Goal: Transaction & Acquisition: Purchase product/service

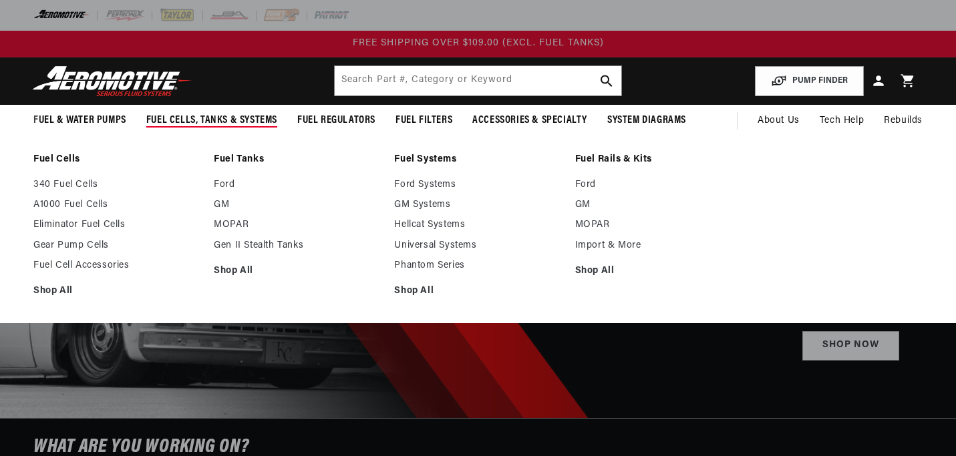
select select "1979"
select select "Chevrolet"
select select "6.6L"
click at [236, 121] on span "Fuel Cells, Tanks & Systems" at bounding box center [211, 121] width 131 height 14
click at [223, 206] on link "GM" at bounding box center [297, 205] width 167 height 12
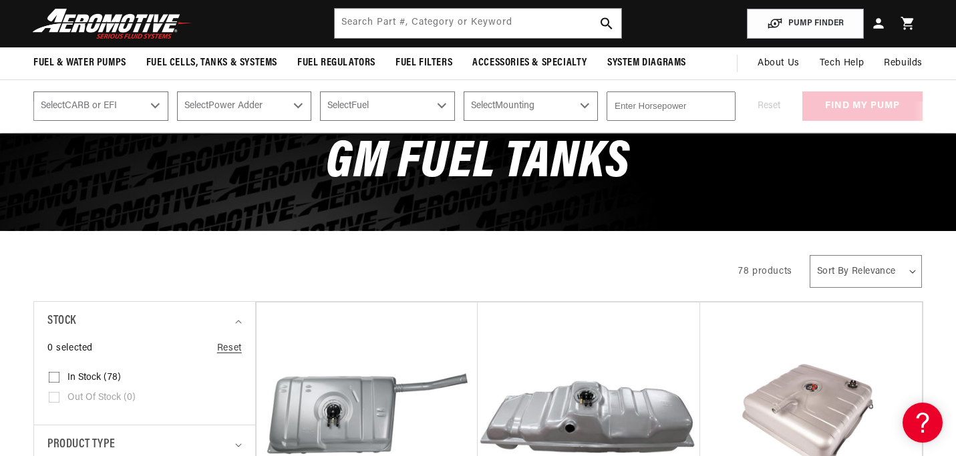
scroll to position [92, 0]
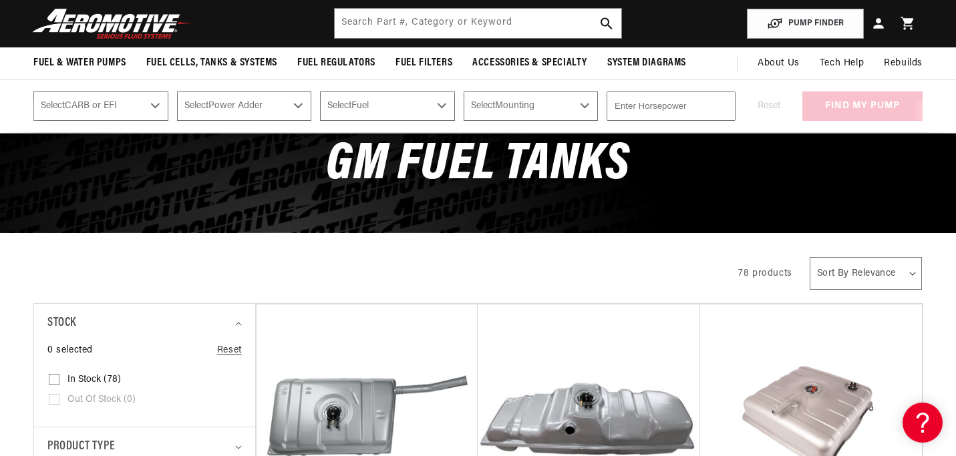
click at [160, 105] on select "Select CARB or EFI Carbureted Fuel Injected" at bounding box center [100, 105] width 135 height 29
select select "Fuel-Injected"
click at [308, 108] on select "Select Power Adder No - Naturally Aspirated Yes - Forced Induction" at bounding box center [244, 105] width 135 height 29
select select "No-Naturally-Aspirated"
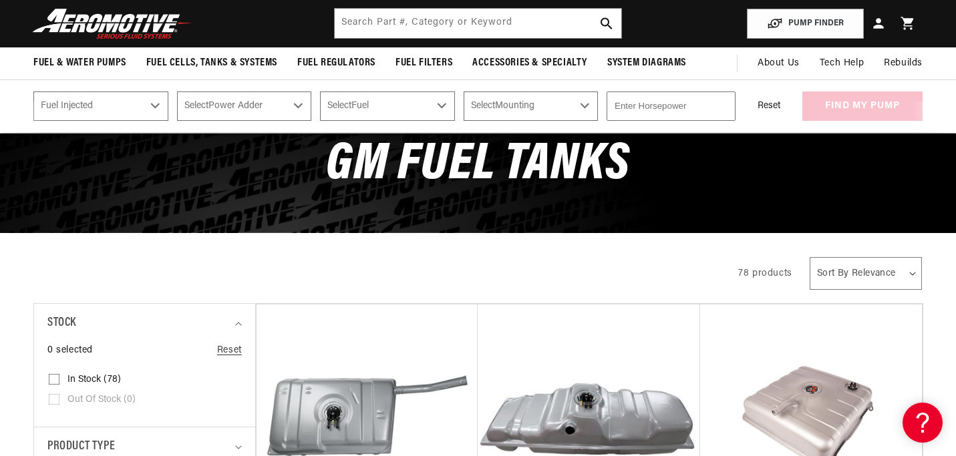
select select "No-Naturally-Aspirated"
click at [453, 101] on select "Select Fuel E85 Gas" at bounding box center [387, 105] width 135 height 29
select select "Gas"
click at [598, 106] on select "Select Mounting External In-Tank" at bounding box center [530, 105] width 135 height 29
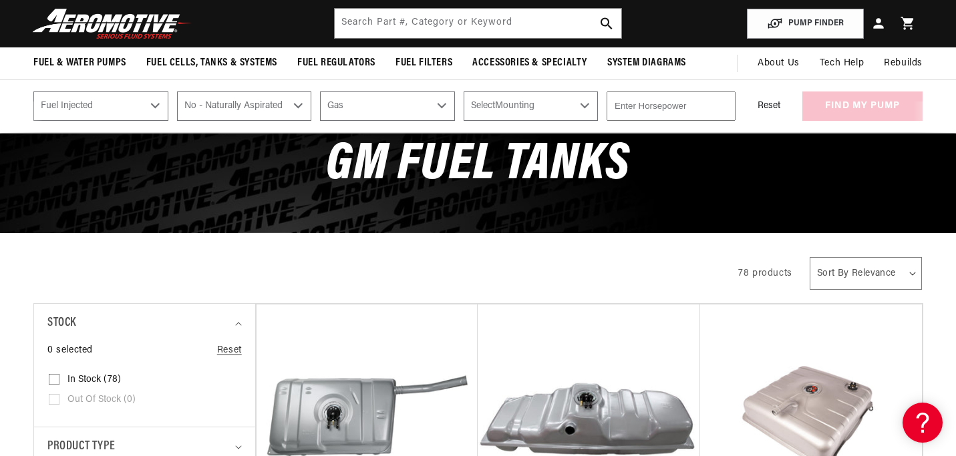
select select "In-Tank"
click at [664, 102] on input "number" at bounding box center [670, 105] width 129 height 29
click at [723, 110] on input "-1" at bounding box center [670, 105] width 129 height 29
click at [723, 106] on input "82" at bounding box center [670, 105] width 129 height 29
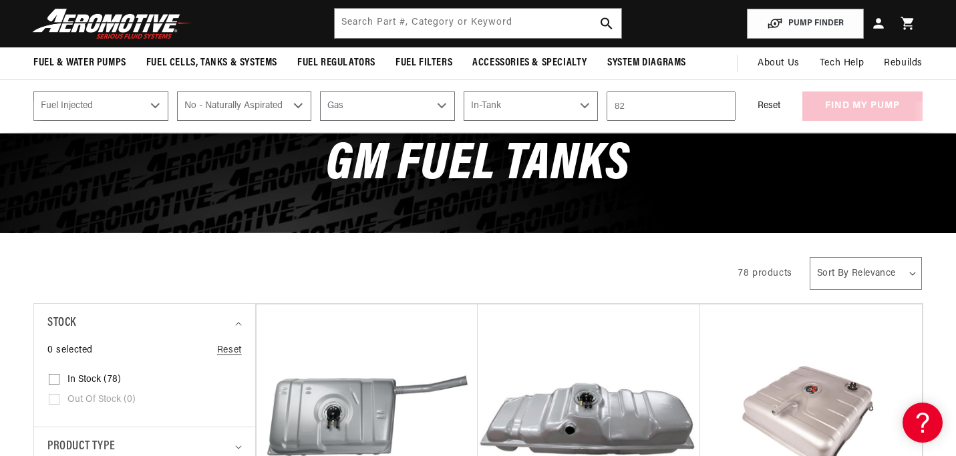
type input "8"
click at [698, 113] on input "400" at bounding box center [670, 105] width 129 height 29
type input "400"
click at [836, 97] on div "Reset find my pump" at bounding box center [833, 105] width 178 height 29
click at [838, 109] on button "find my pump" at bounding box center [862, 106] width 120 height 30
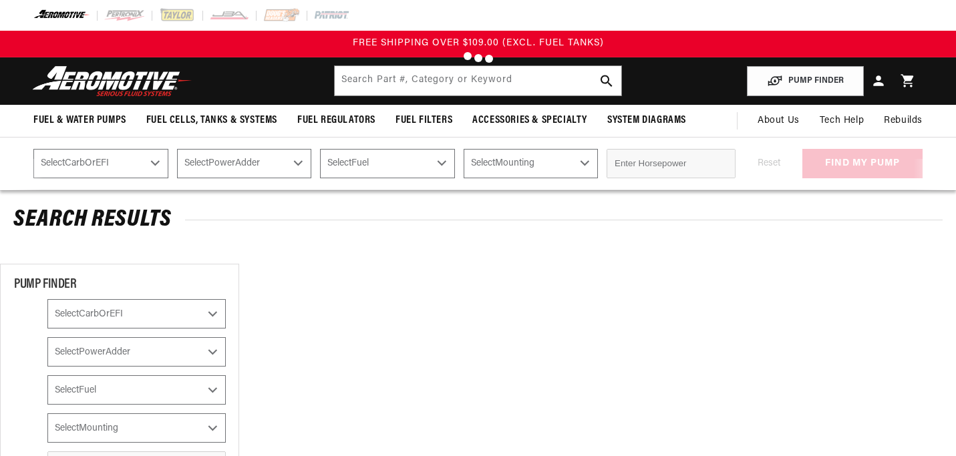
select select "Fuel-Injected"
select select "No-Naturally-Aspirated"
select select "Gas"
select select "In-Tank"
select select "1979"
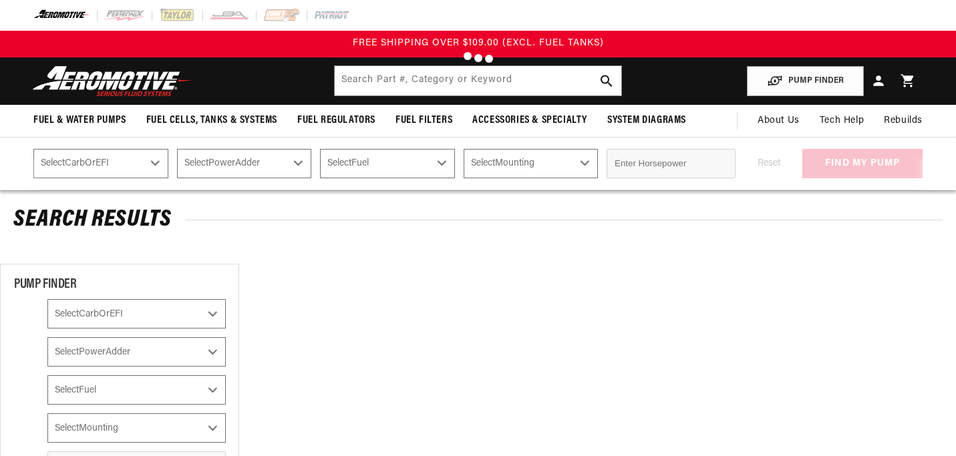
select select "Chevrolet"
select select "6.6L"
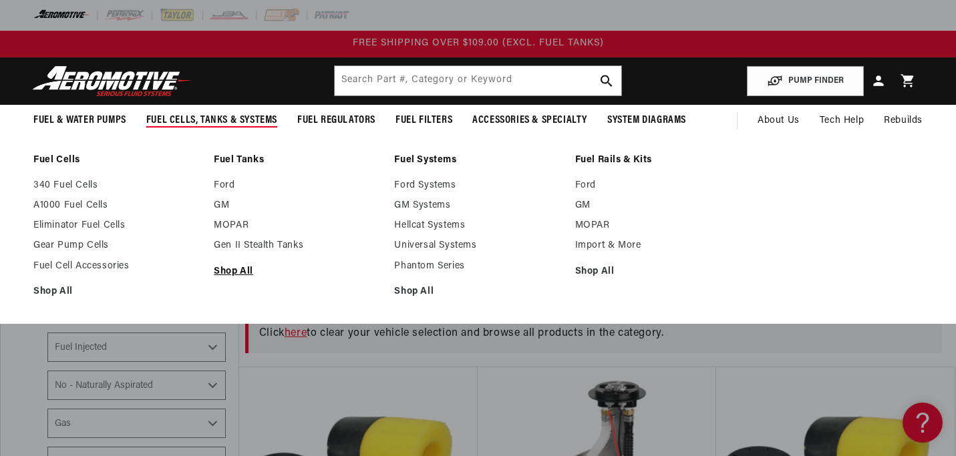
click at [238, 268] on link "Shop All" at bounding box center [297, 272] width 167 height 12
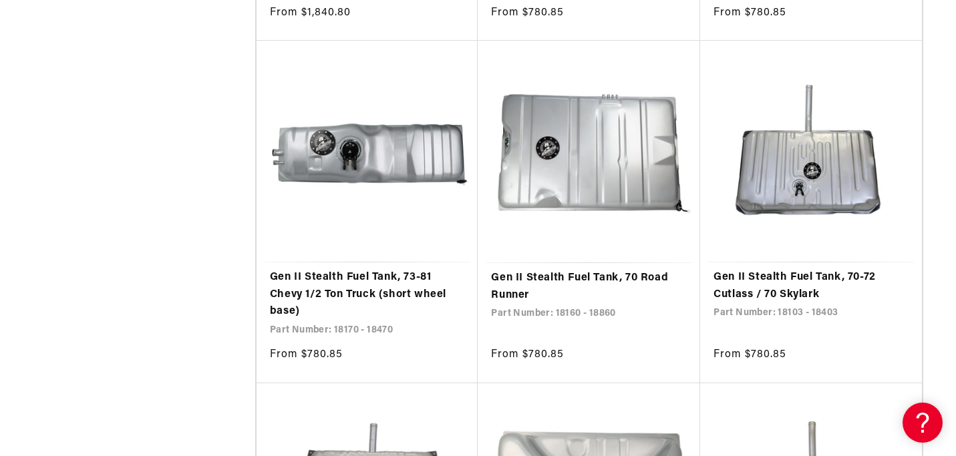
scroll to position [1659, 0]
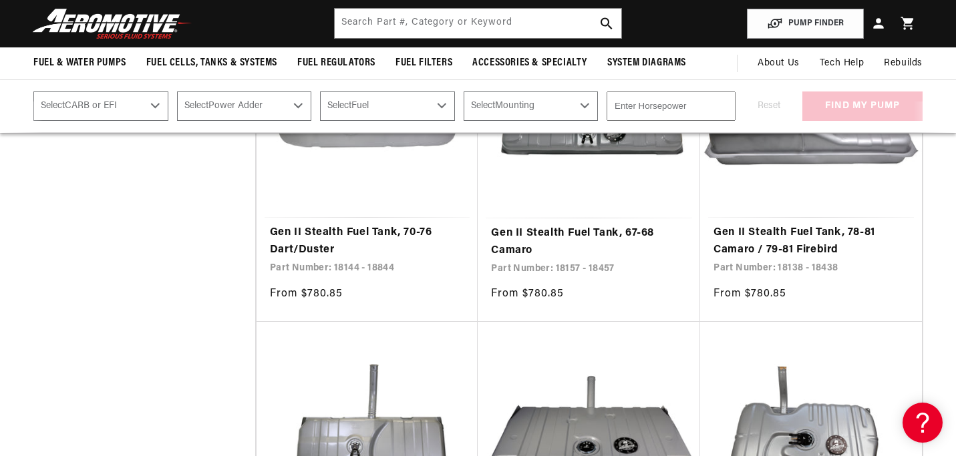
scroll to position [4338, 0]
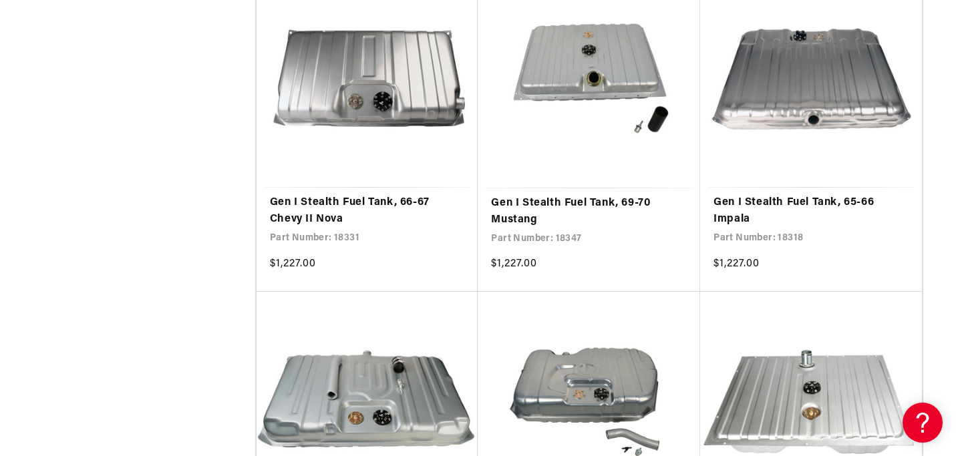
scroll to position [6995, 0]
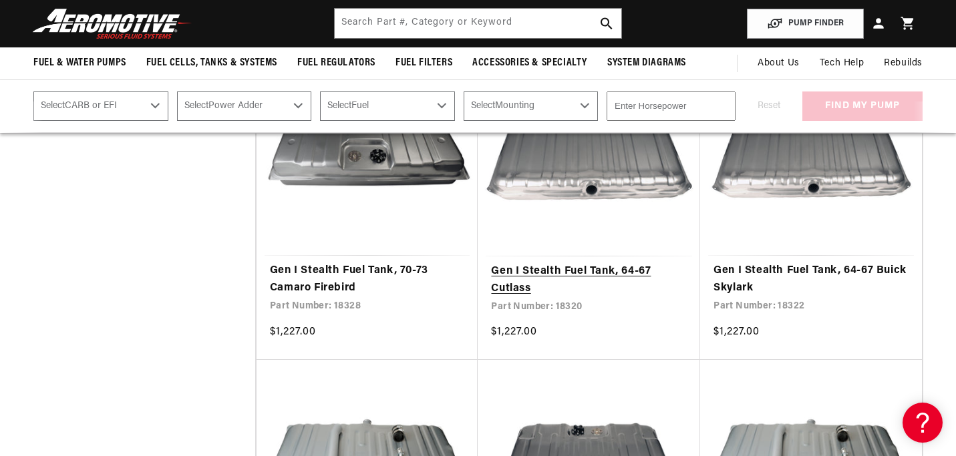
scroll to position [7593, 0]
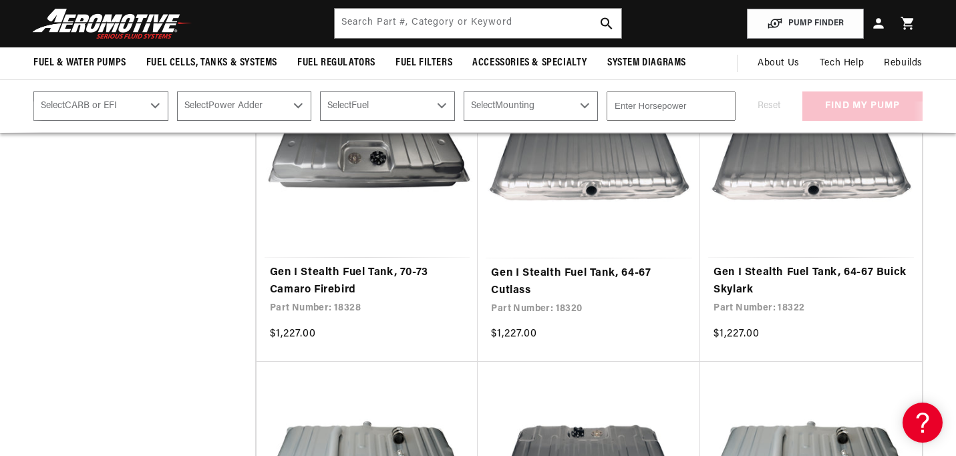
click at [157, 105] on select "Select CARB or EFI Carbureted Fuel Injected" at bounding box center [100, 105] width 135 height 29
select select "Fuel-Injected"
click at [294, 110] on select "Select Power Adder No - Naturally Aspirated Yes - Forced Induction" at bounding box center [244, 105] width 135 height 29
select select "No-Naturally-Aspirated"
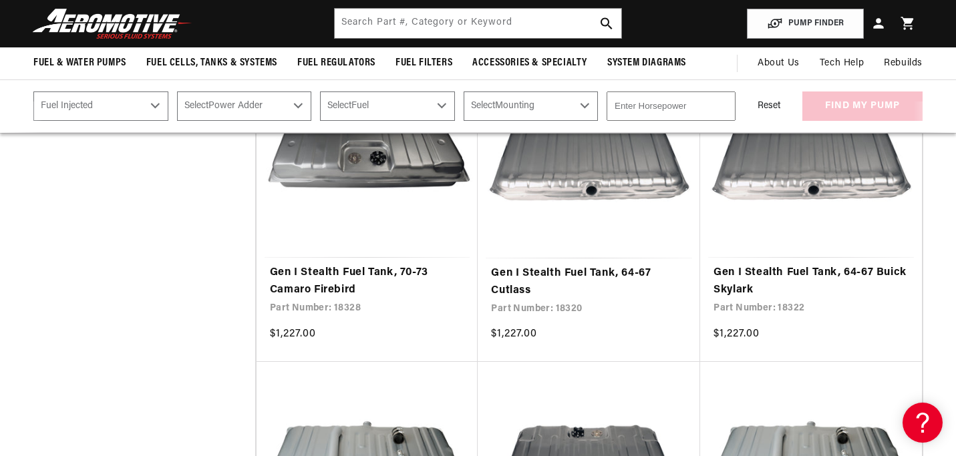
select select "No-Naturally-Aspirated"
click at [453, 99] on select "Select Fuel E85 Gas" at bounding box center [387, 105] width 135 height 29
select select "Gas"
click at [598, 106] on select "Select Mounting External In-Tank" at bounding box center [530, 105] width 135 height 29
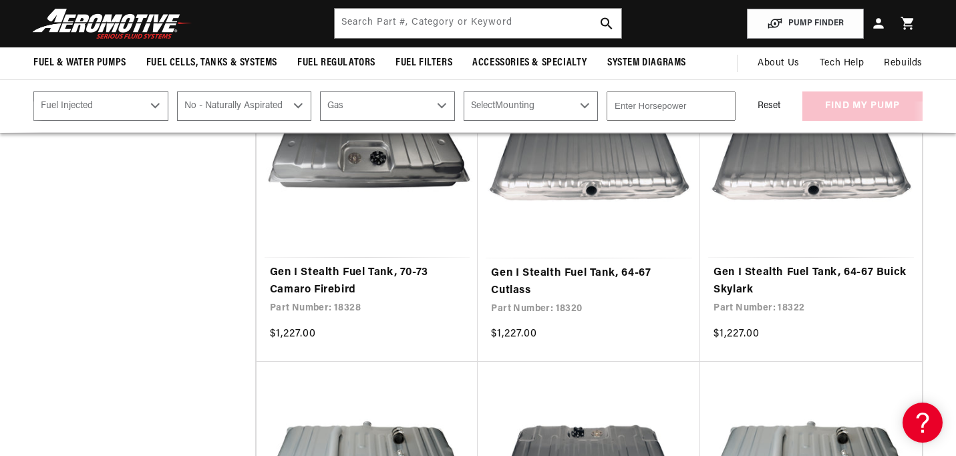
select select "In-Tank"
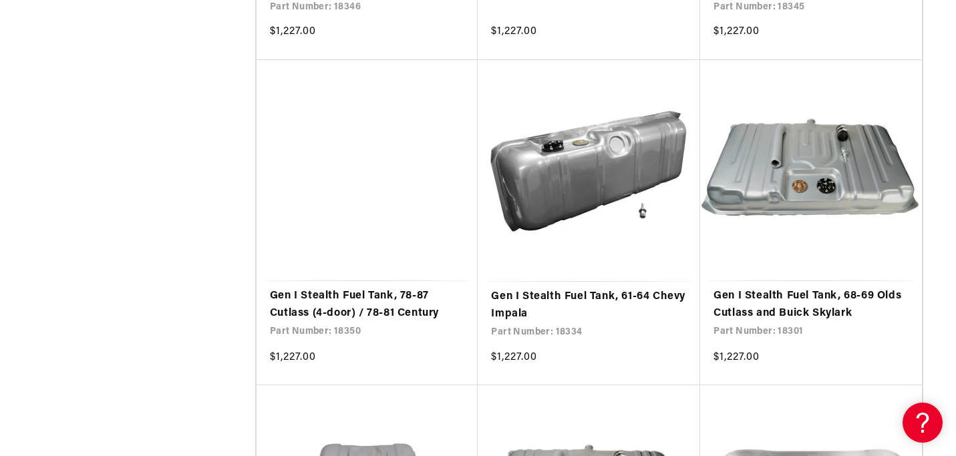
scroll to position [10176, 0]
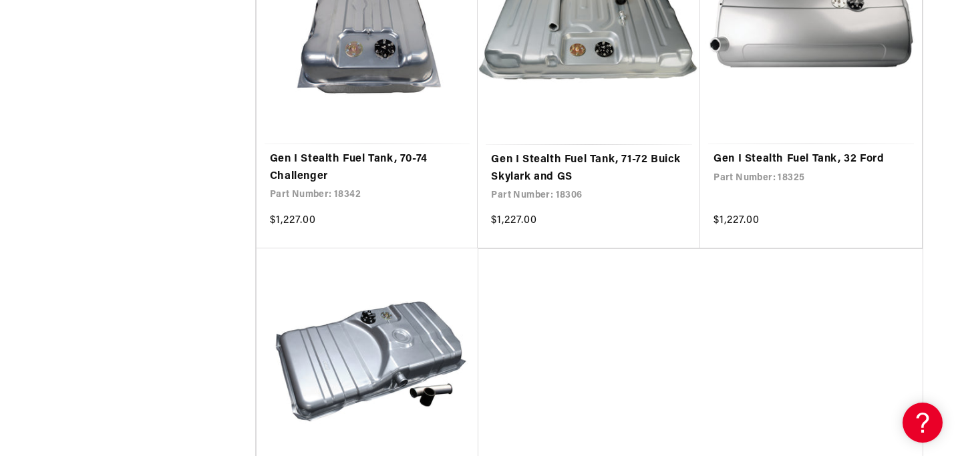
select select "Fuel-Injected"
select select "No-Naturally-Aspirated"
select select "Gas"
select select "In-Tank"
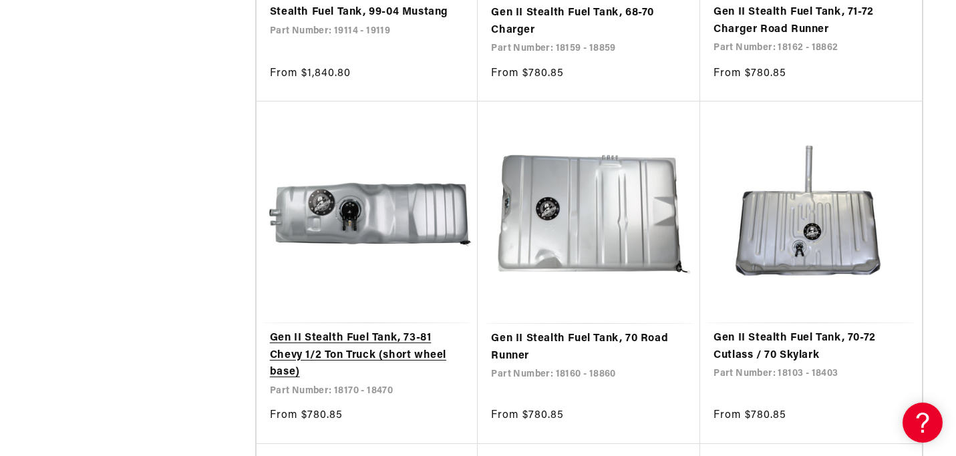
scroll to position [1599, 0]
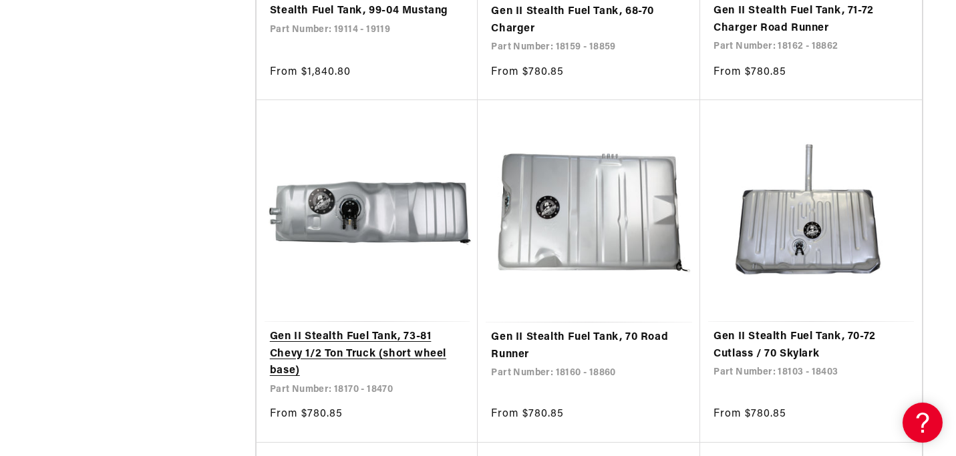
click at [331, 341] on link "Gen II Stealth Fuel Tank, 73-81 Chevy 1/2 Ton Truck (short wheel base)" at bounding box center [367, 354] width 195 height 51
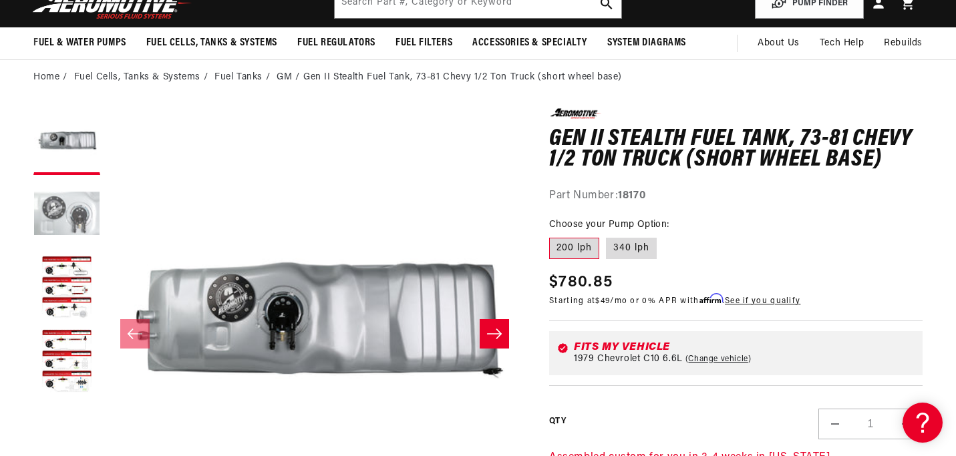
click at [61, 224] on button "Load image 2 in gallery view" at bounding box center [66, 215] width 67 height 67
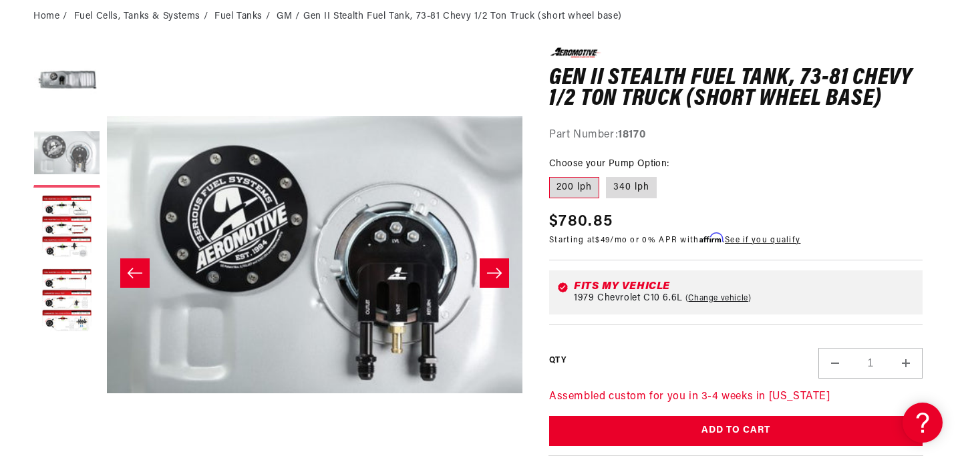
scroll to position [142, 0]
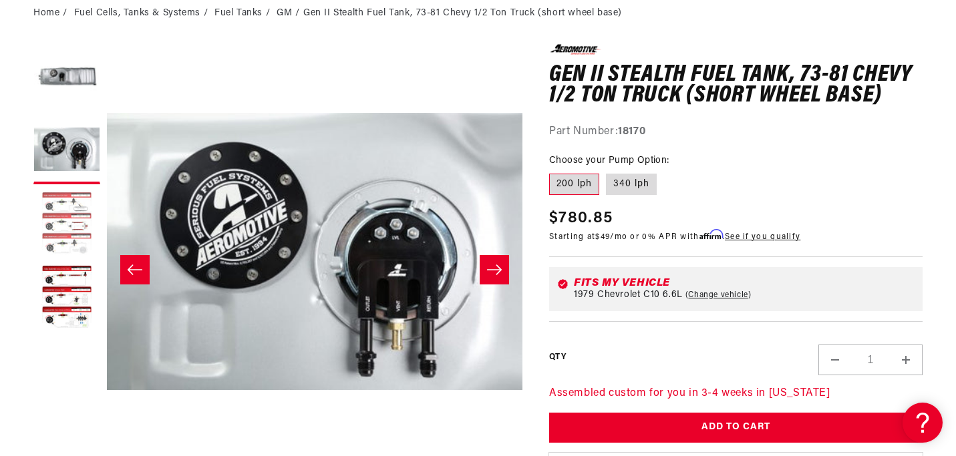
click at [67, 229] on button "Load image 3 in gallery view" at bounding box center [66, 224] width 67 height 67
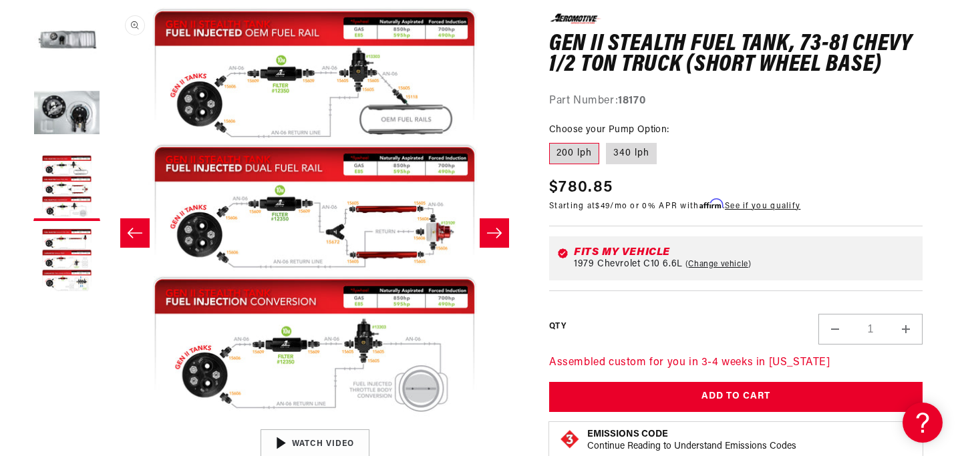
scroll to position [181, 0]
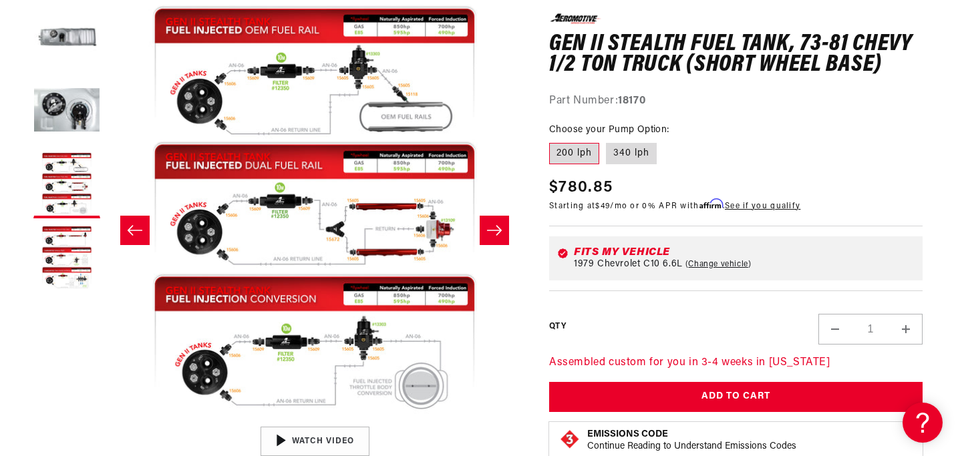
click at [707, 264] on link "Change vehicle" at bounding box center [718, 263] width 66 height 11
select select "1979"
select select "Chevrolet"
select select "6.6L"
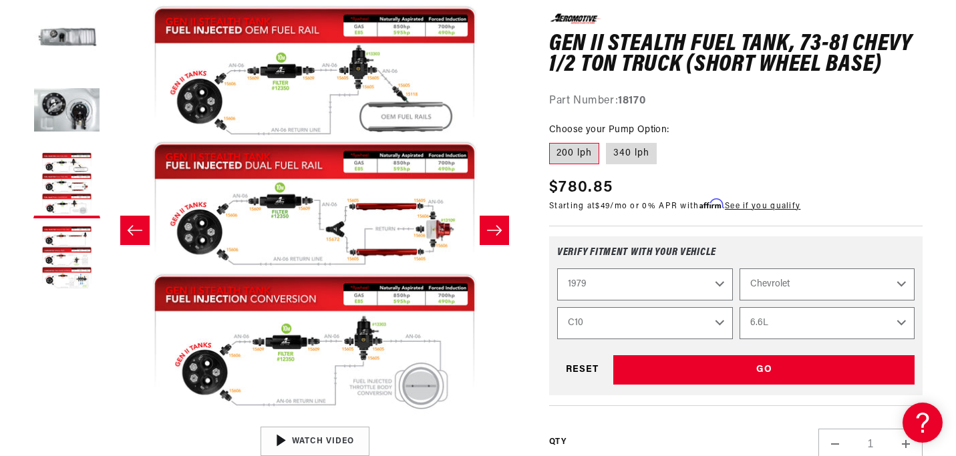
click at [719, 285] on select "2023 2022 2021 2020 2019 2018 2017 2016 2015 2014 2013 2012 2011 2010 2009 2008…" at bounding box center [644, 284] width 175 height 32
click at [842, 296] on select "Buick Chevrolet Oldsmobile Pontiac" at bounding box center [826, 284] width 175 height 32
select select "1984"
select select "Model"
select select "Engine"
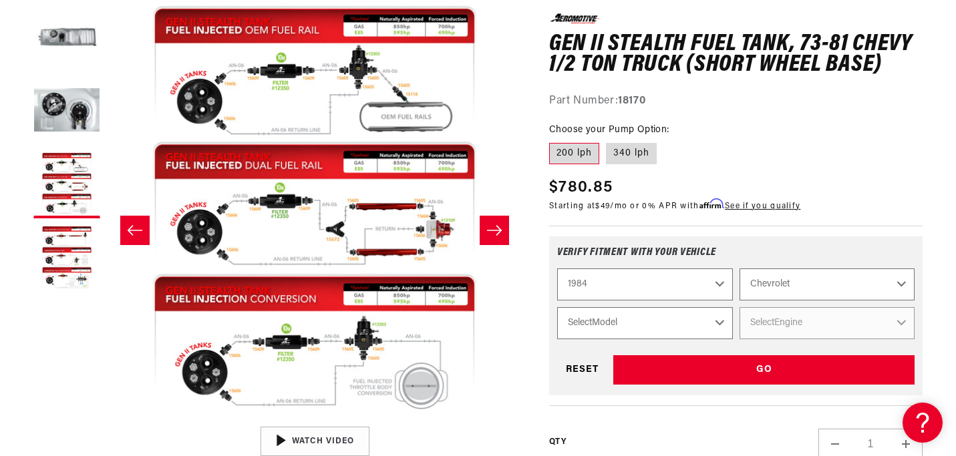
click at [714, 329] on select "Select Model Camaro Corvette Monte Carlo S10 S10 Blazer" at bounding box center [644, 323] width 175 height 32
click at [626, 156] on label "340 lph" at bounding box center [631, 153] width 51 height 21
click at [606, 141] on input "340 lph" at bounding box center [606, 140] width 1 height 1
radio input "true"
click at [903, 290] on select "Buick Chevrolet Chrysler Nissan Oldsmobile Pontiac" at bounding box center [826, 284] width 175 height 32
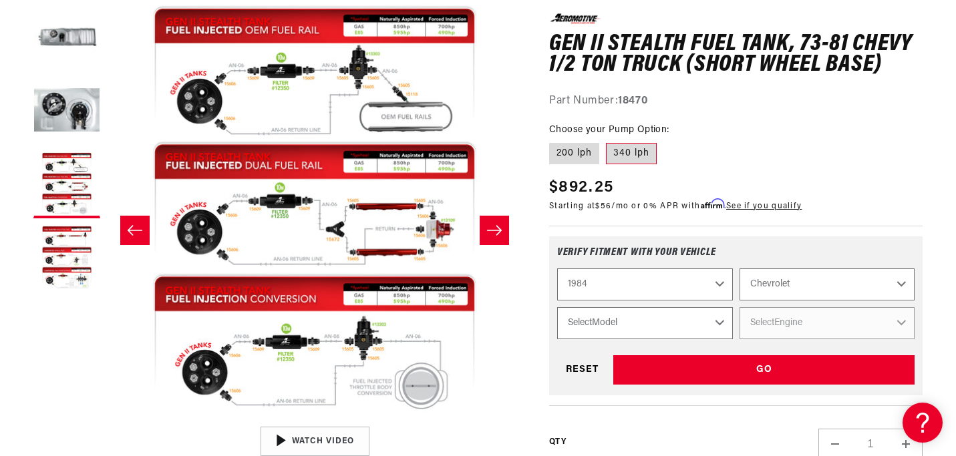
click at [723, 324] on select "Select Model Camaro Corvette Monte Carlo S10 S10 Blazer" at bounding box center [644, 323] width 175 height 32
select select "Camaro"
click at [842, 324] on select "Select Engine 2.5L 2.8L 5.0L" at bounding box center [826, 323] width 175 height 32
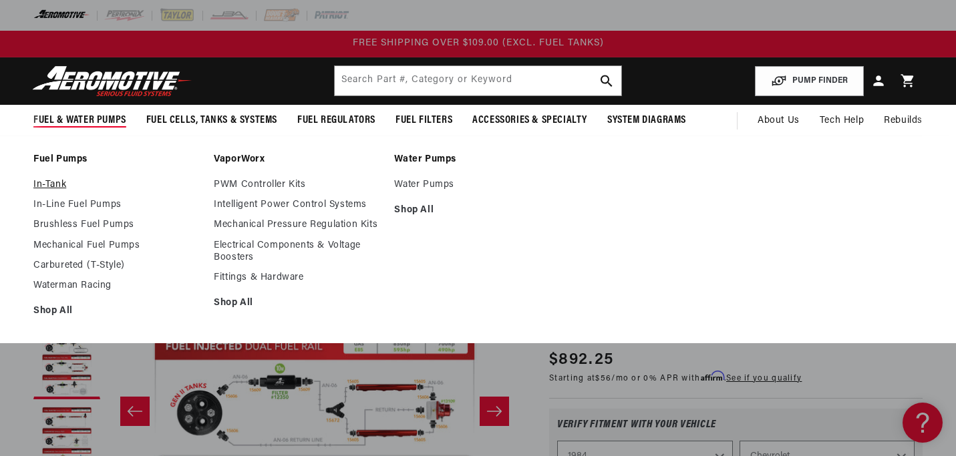
click at [51, 183] on link "In-Tank" at bounding box center [116, 185] width 167 height 12
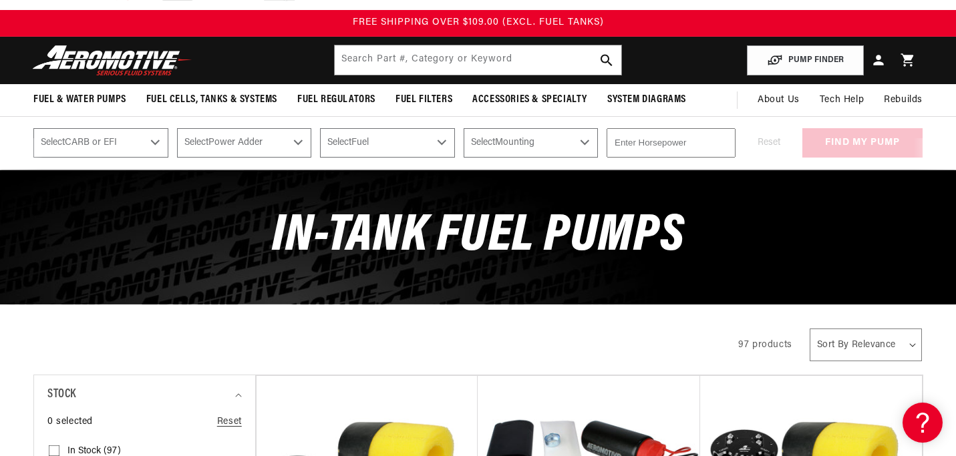
scroll to position [9, 0]
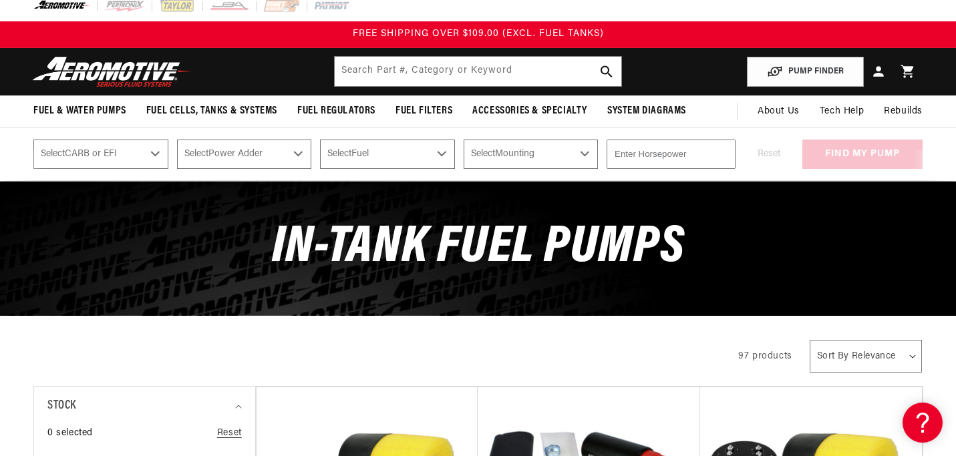
click at [158, 154] on select "Select CARB or EFI [GEOGRAPHIC_DATA] Fuel Injected" at bounding box center [100, 154] width 135 height 29
select select "Fuel-Injected"
click at [305, 155] on select "Select Power Adder No - Naturally Aspirated Yes - Forced Induction" at bounding box center [244, 154] width 135 height 29
select select "Fuel-Injected"
select select "No-Naturally-Aspirated"
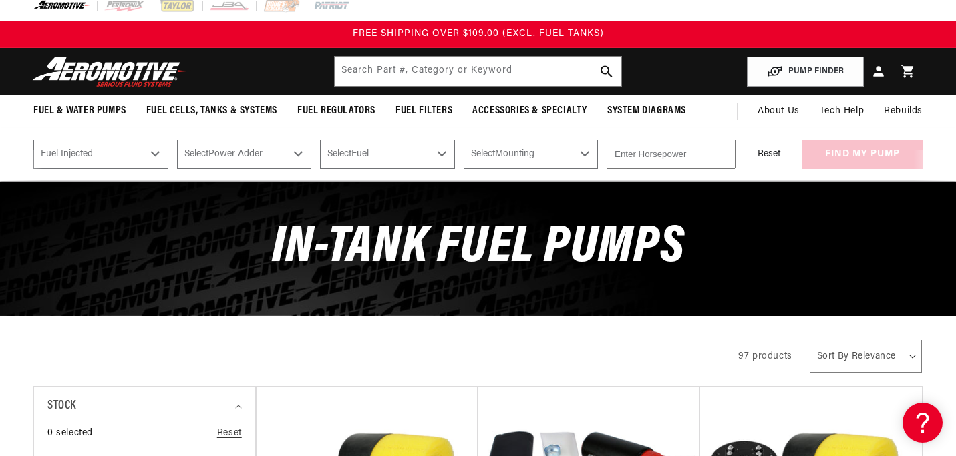
click at [437, 153] on select "Select Fuel E85 Gas" at bounding box center [387, 154] width 135 height 29
select select "No-Naturally-Aspirated"
select select "Gas"
click at [598, 160] on select "Select Mounting External In-Tank" at bounding box center [530, 154] width 135 height 29
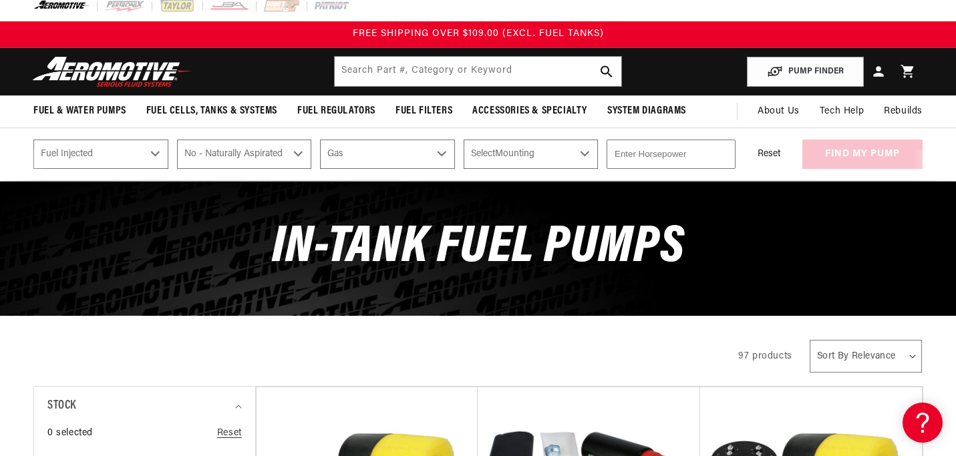
select select "In-Tank"
type input "1"
click at [721, 153] on input "1" at bounding box center [670, 154] width 129 height 29
type input "400"
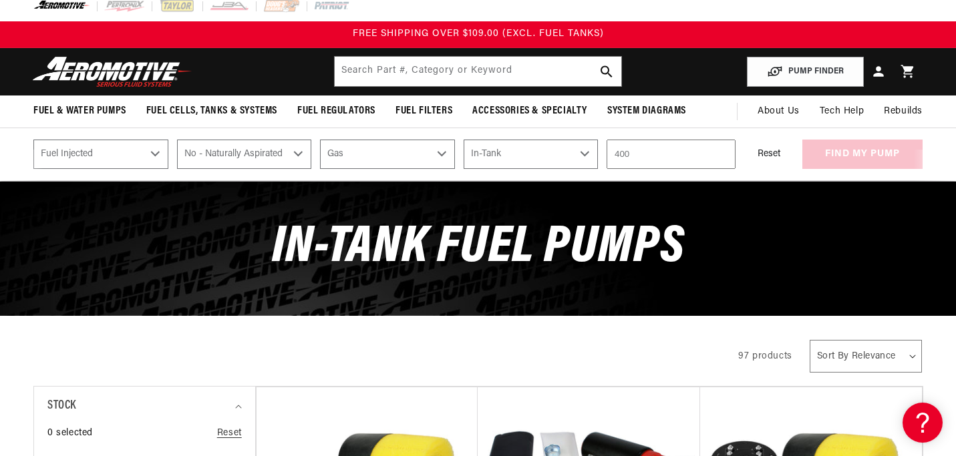
click at [747, 172] on div "PUMP FINDER Select CARB or EFI Carbureted Fuel Injected Select Power Adder No -…" at bounding box center [478, 154] width 956 height 53
click at [826, 156] on button "find my pump" at bounding box center [862, 155] width 120 height 30
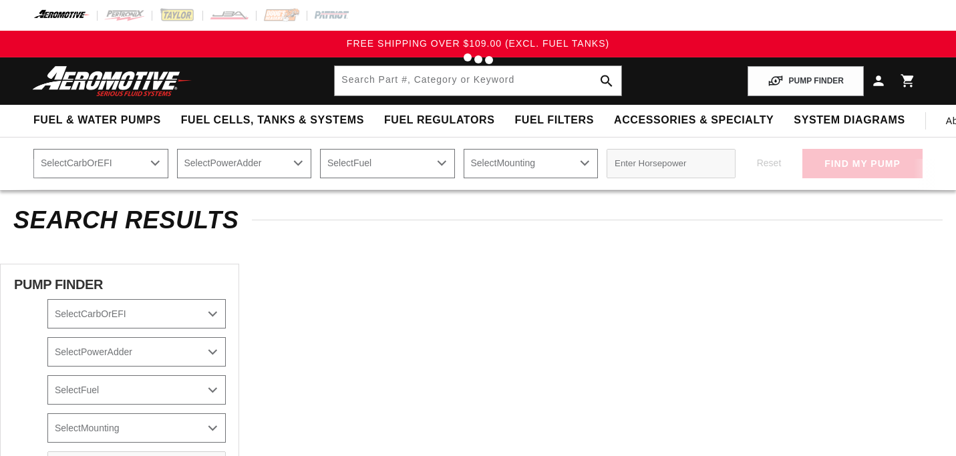
select select "Fuel-Injected"
select select "No-Naturally-Aspirated"
select select "Gas"
select select "In-Tank"
select select "1979"
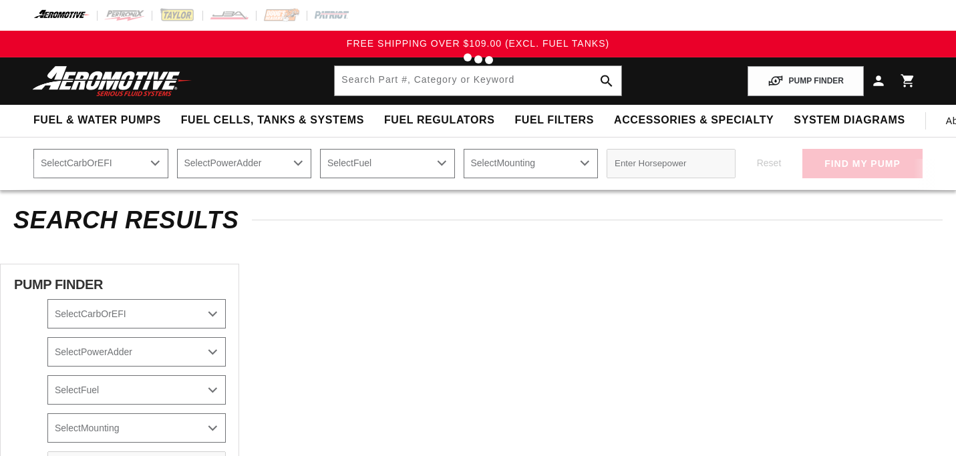
select select "Chevrolet"
select select "6.6L"
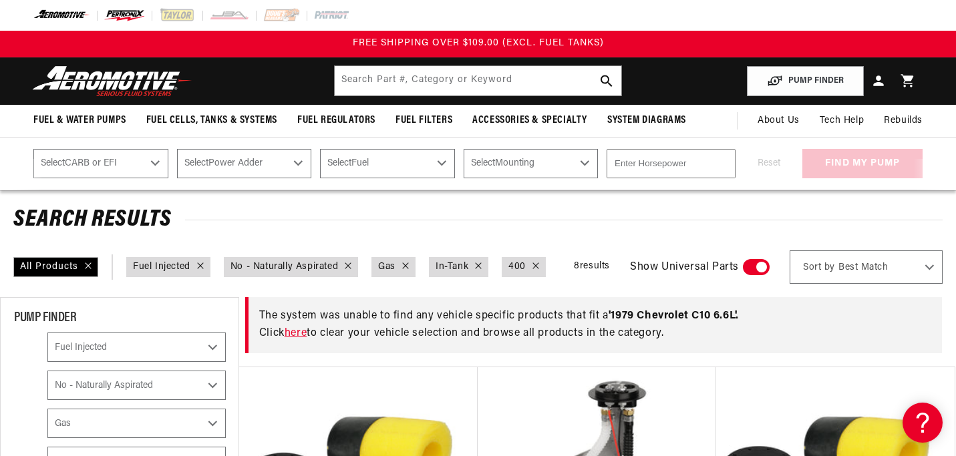
click at [126, 12] on img at bounding box center [124, 15] width 41 height 15
